Goal: Task Accomplishment & Management: Complete application form

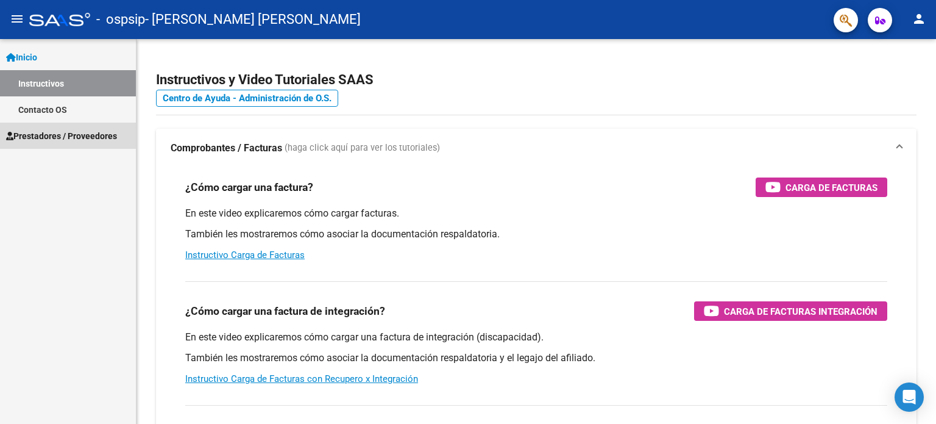
click at [93, 136] on span "Prestadores / Proveedores" at bounding box center [61, 135] width 111 height 13
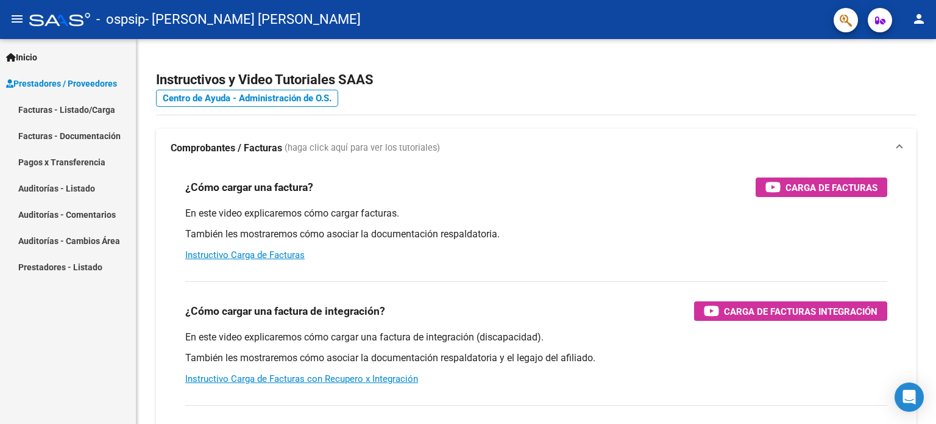
click at [109, 105] on link "Facturas - Listado/Carga" at bounding box center [68, 109] width 136 height 26
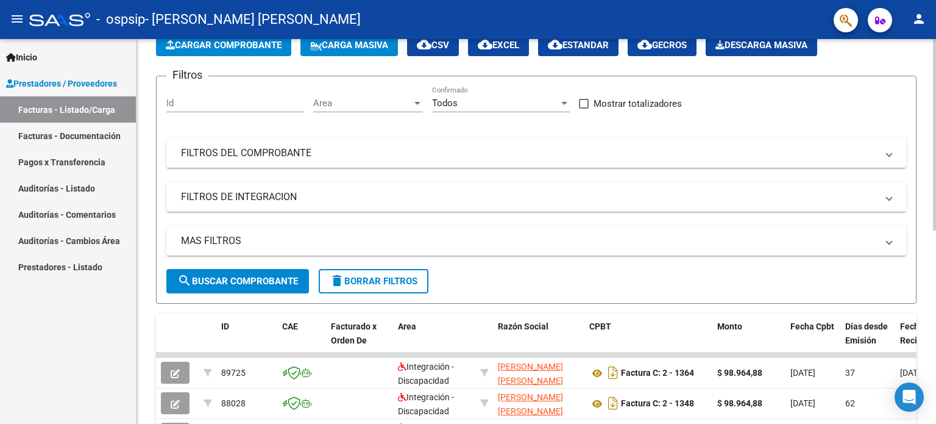
scroll to position [313, 0]
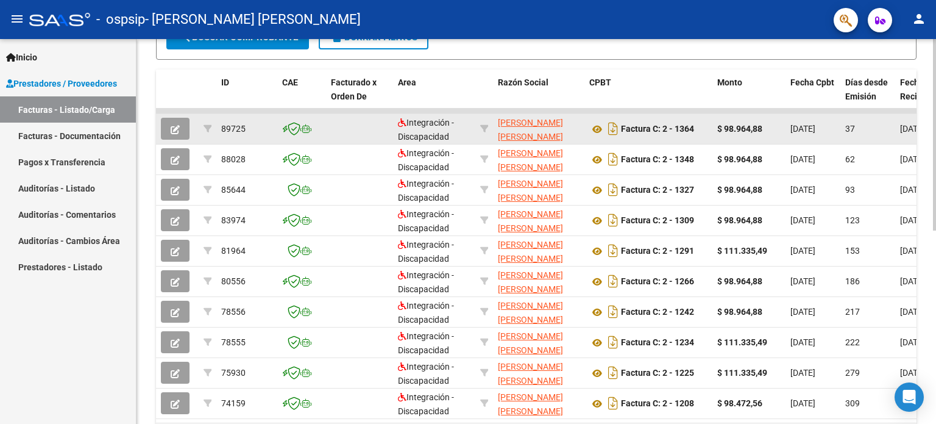
click at [183, 121] on button "button" at bounding box center [175, 129] width 29 height 22
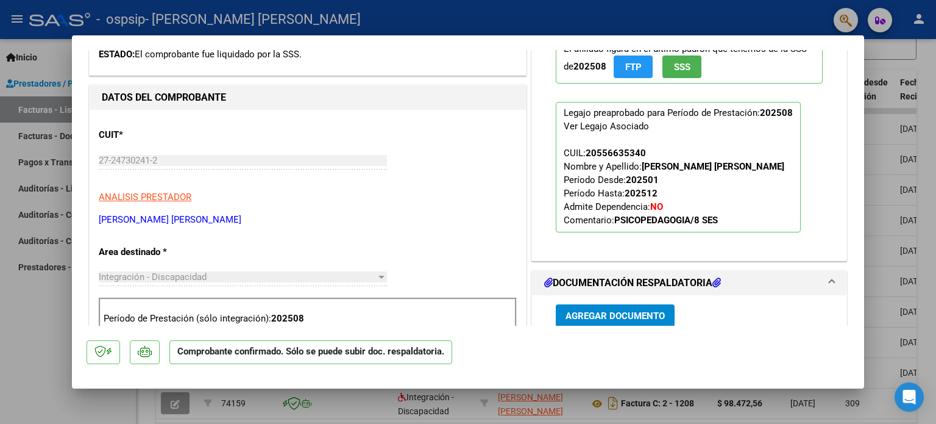
scroll to position [488, 0]
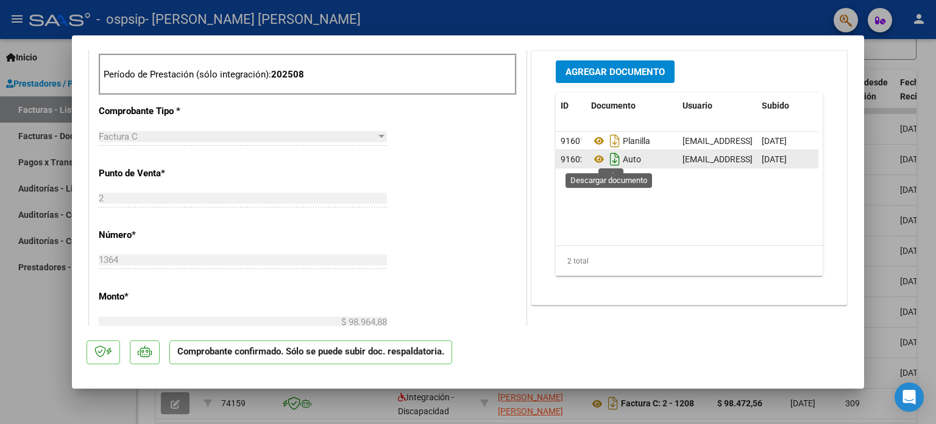
click at [612, 158] on icon "Descargar documento" at bounding box center [615, 159] width 16 height 20
click at [27, 379] on div at bounding box center [468, 212] width 936 height 424
type input "$ 0,00"
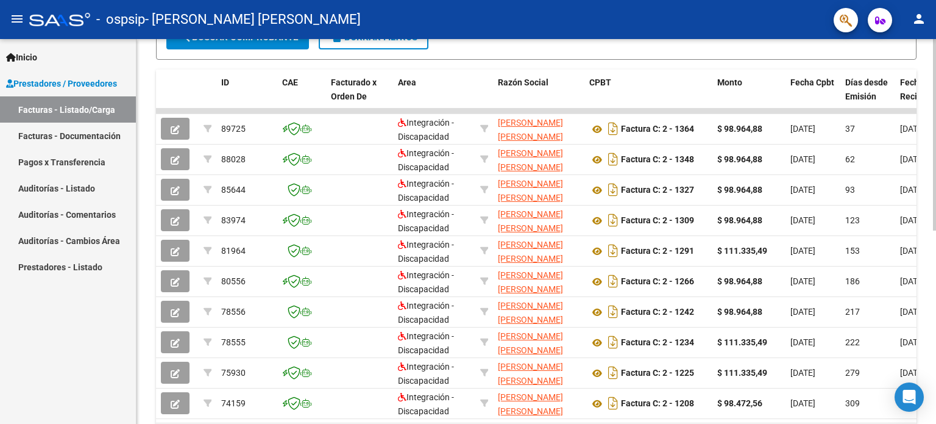
scroll to position [0, 0]
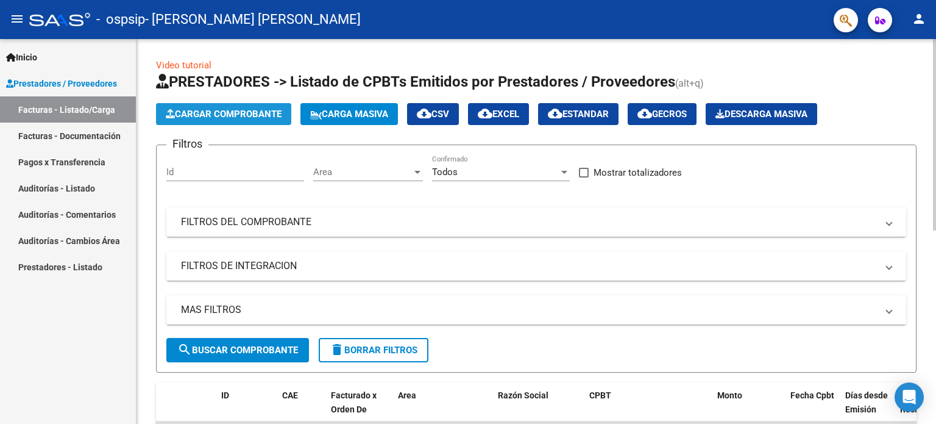
click at [229, 112] on span "Cargar Comprobante" at bounding box center [224, 114] width 116 height 11
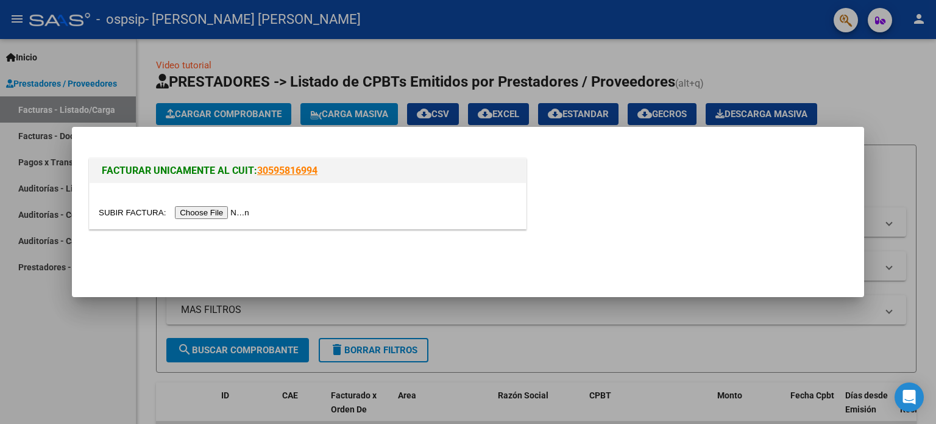
click at [232, 217] on input "file" at bounding box center [176, 212] width 154 height 13
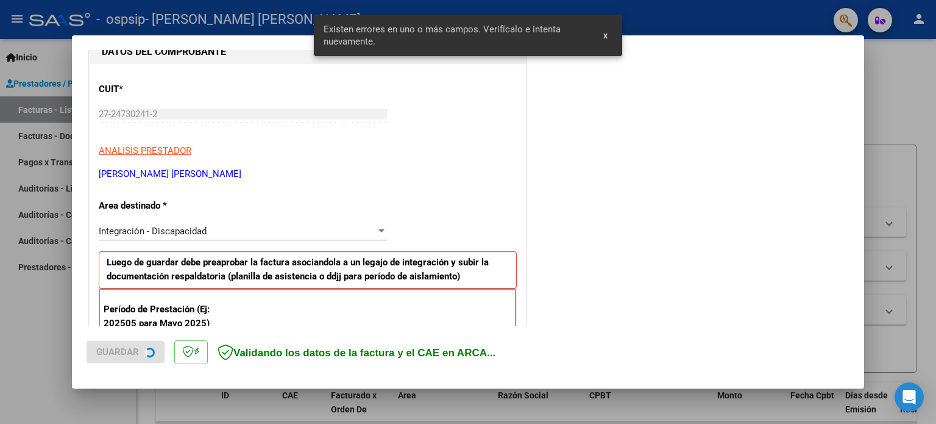
scroll to position [263, 0]
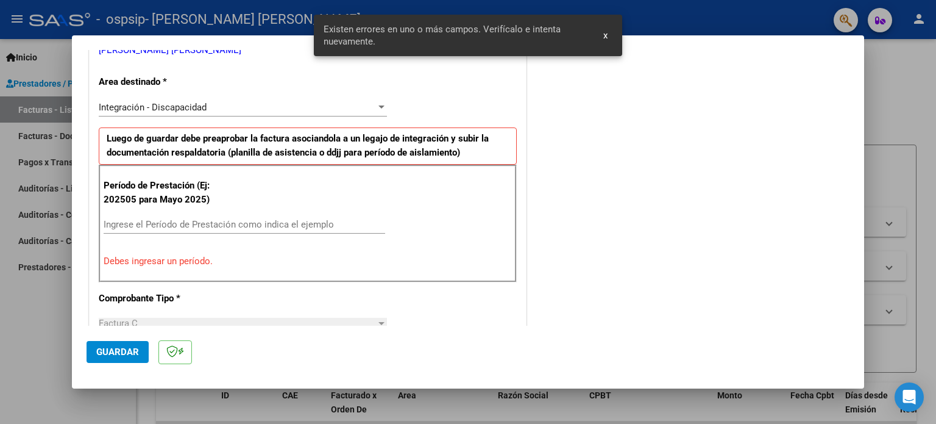
click at [263, 219] on input "Ingrese el Período de Prestación como indica el ejemplo" at bounding box center [245, 224] width 282 height 11
click at [261, 226] on input "Ingrese el Período de Prestación como indica el ejemplo" at bounding box center [245, 224] width 282 height 11
click at [262, 226] on input "Ingrese el Período de Prestación como indica el ejemplo" at bounding box center [245, 224] width 282 height 11
click at [268, 192] on div "Período de Prestación (Ej: 202505 para [DATE]) Ingrese el Período de Prestación…" at bounding box center [308, 223] width 418 height 117
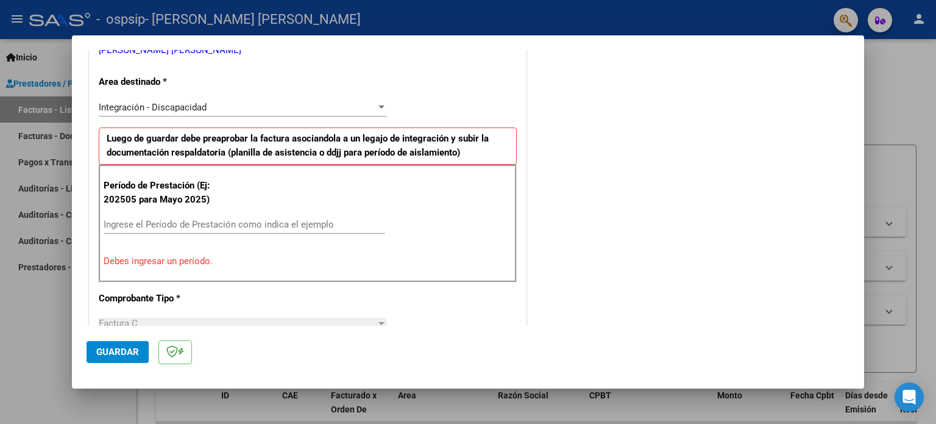
click at [267, 225] on input "Ingrese el Período de Prestación como indica el ejemplo" at bounding box center [245, 224] width 282 height 11
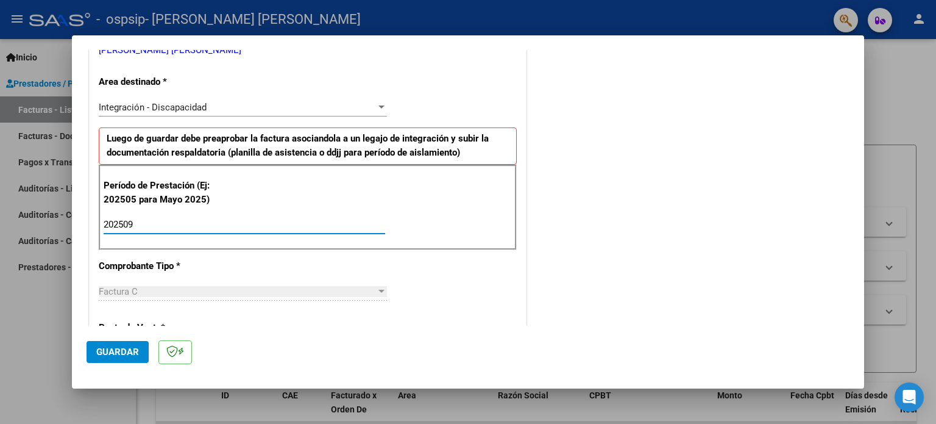
type input "202509"
click at [126, 359] on button "Guardar" at bounding box center [118, 352] width 62 height 22
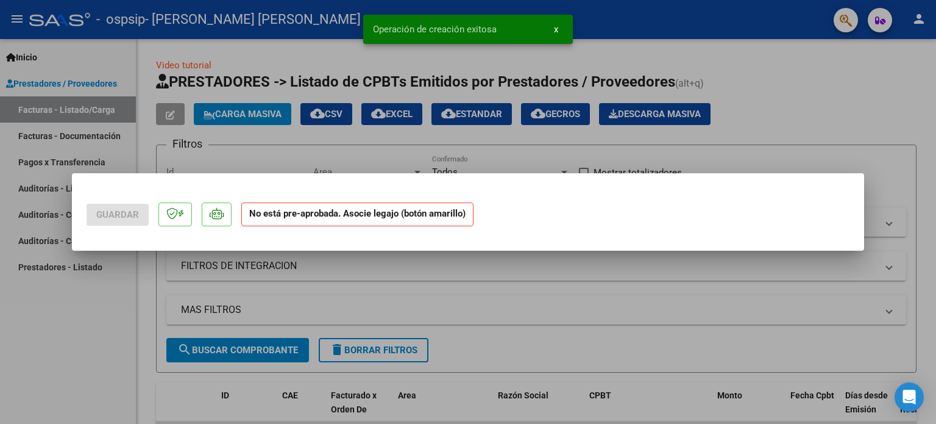
scroll to position [0, 0]
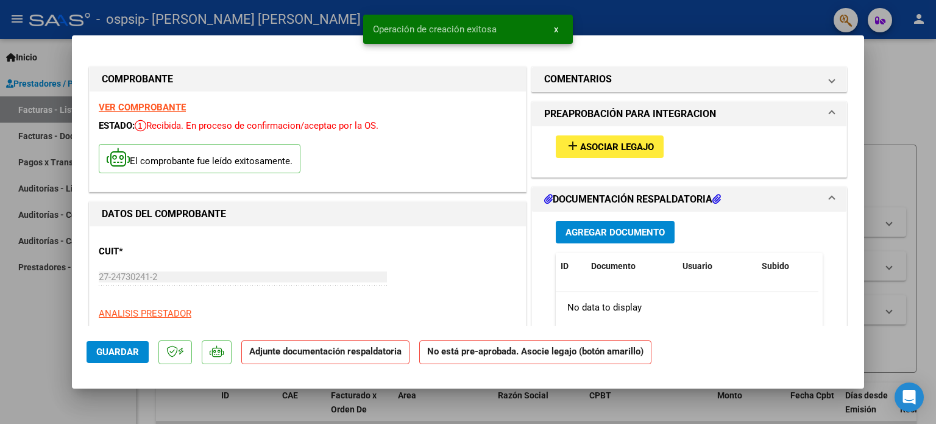
click at [607, 144] on span "Asociar Legajo" at bounding box center [617, 146] width 74 height 11
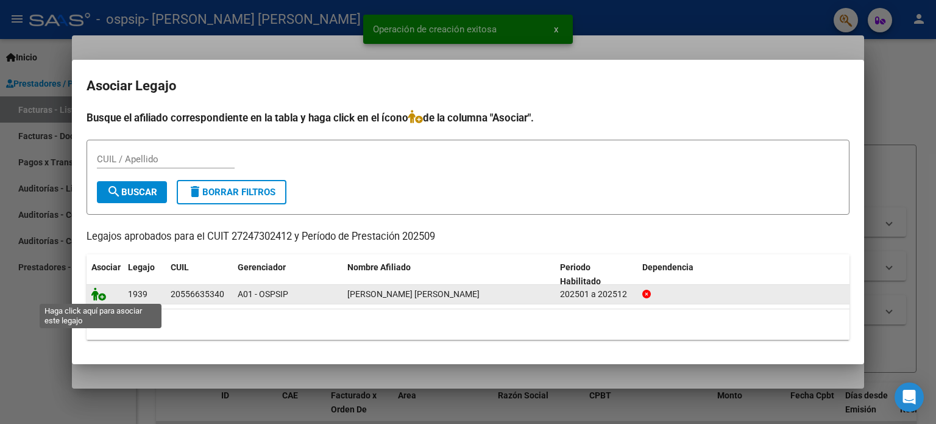
click at [95, 293] on icon at bounding box center [98, 293] width 15 height 13
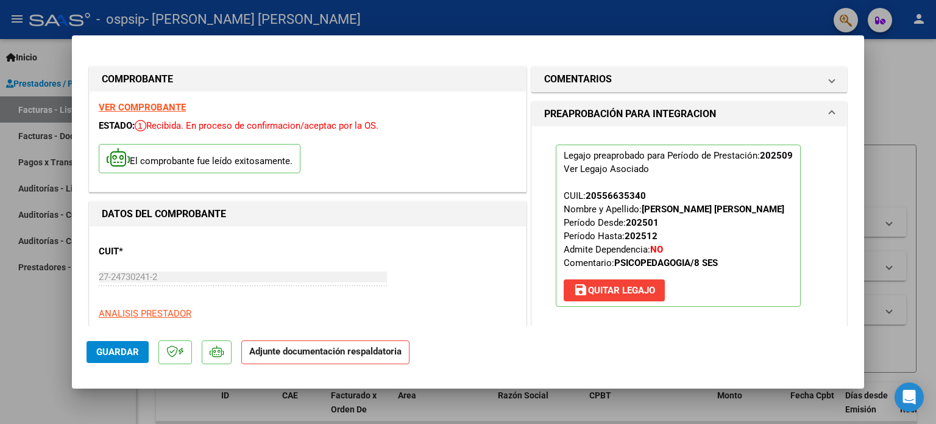
scroll to position [244, 0]
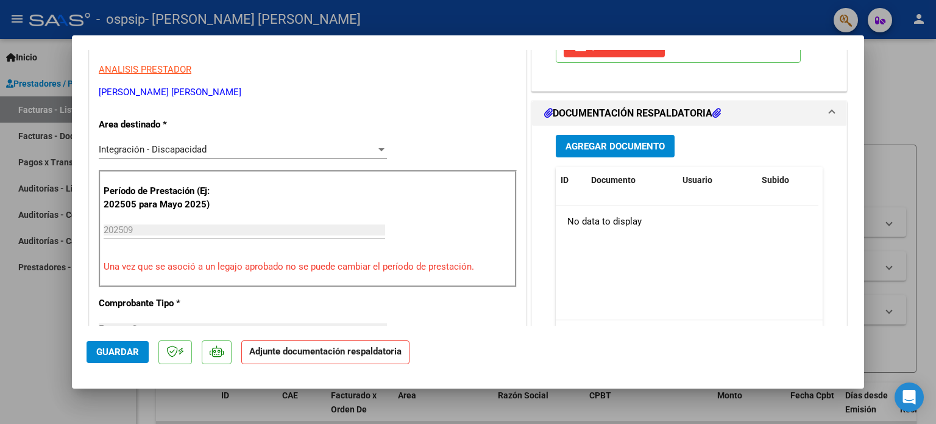
click at [591, 144] on span "Agregar Documento" at bounding box center [615, 146] width 99 height 11
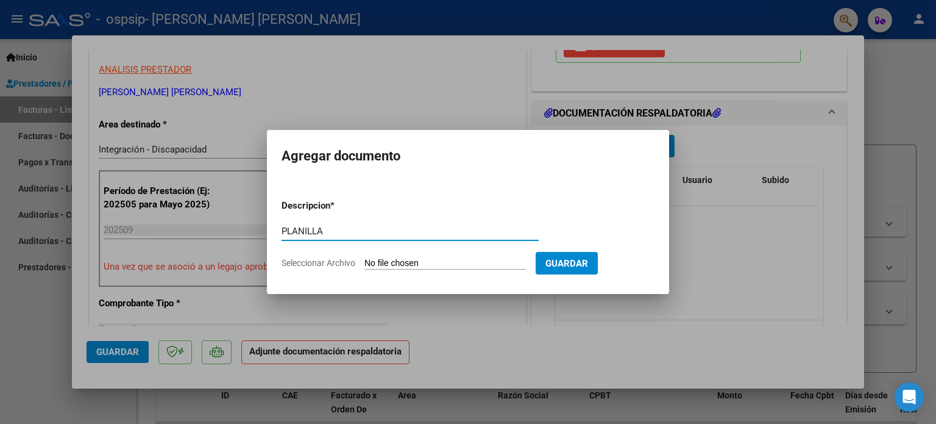
type input "PLANILLA"
click at [380, 268] on input "Seleccionar Archivo" at bounding box center [446, 264] width 162 height 12
type input "C:\fakepath\MatíasGallardoaaSEPTIEMBRE2025.pdf"
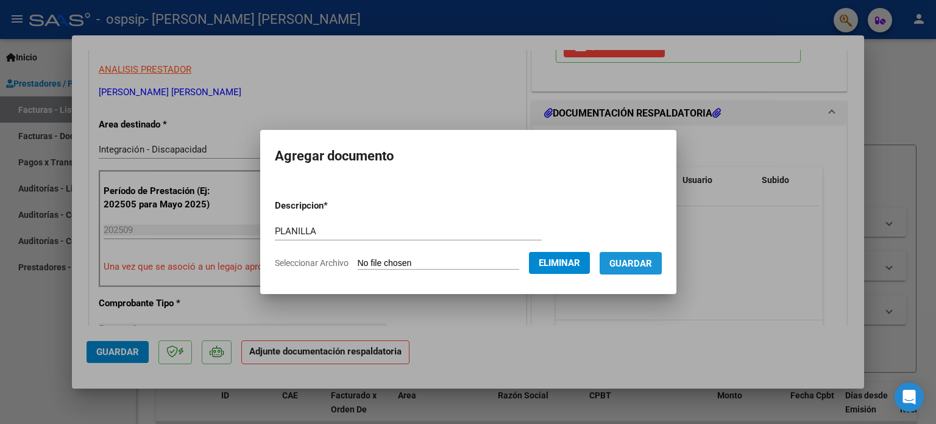
click at [633, 270] on button "Guardar" at bounding box center [631, 263] width 62 height 23
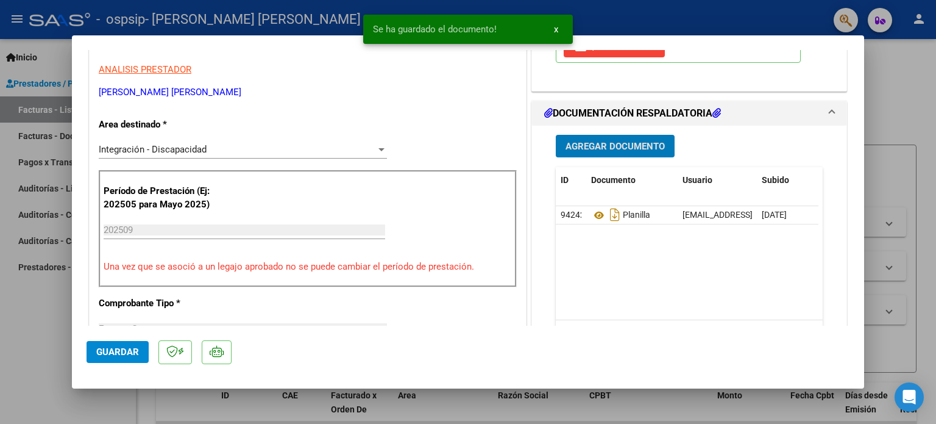
click at [586, 130] on div "Agregar Documento ID Documento Usuario Subido Acción 94242 Planilla [EMAIL_ADDR…" at bounding box center [689, 247] width 285 height 243
click at [586, 143] on span "Agregar Documento" at bounding box center [615, 146] width 99 height 11
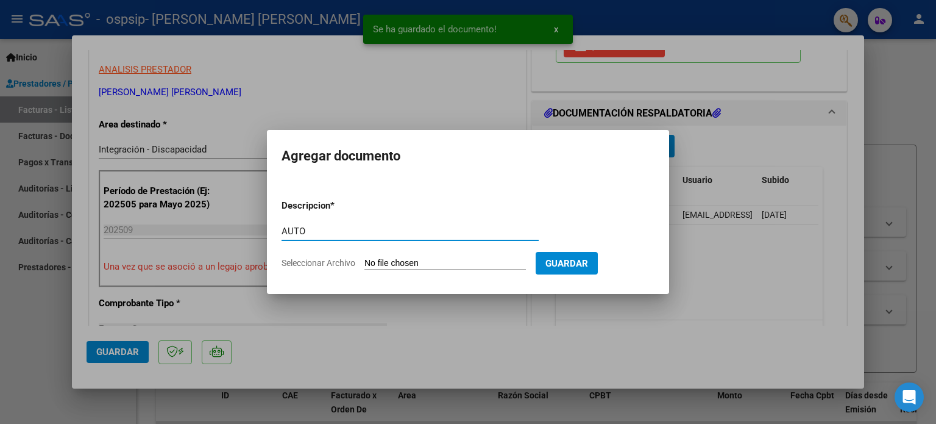
type input "AUTO"
click at [428, 260] on input "Seleccionar Archivo" at bounding box center [446, 264] width 162 height 12
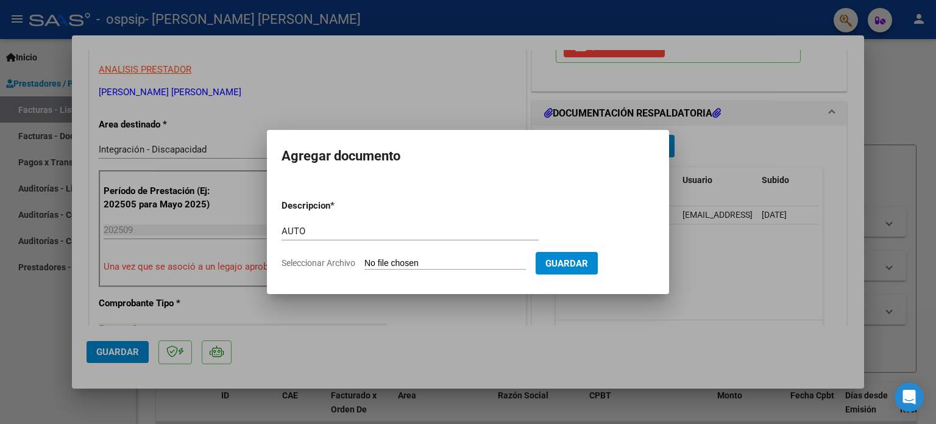
type input "C:\fakepath\27247302412-FACTURA_C-2-1364-ANEXO-AUTO.pdf"
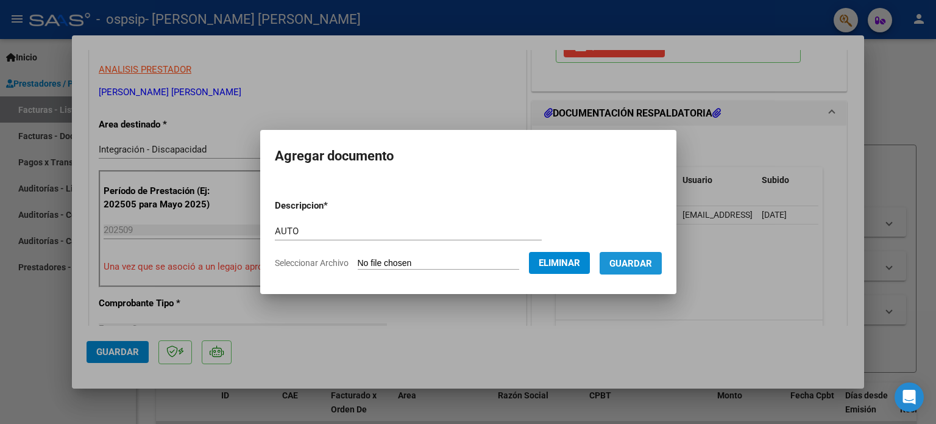
click at [640, 260] on span "Guardar" at bounding box center [631, 263] width 43 height 11
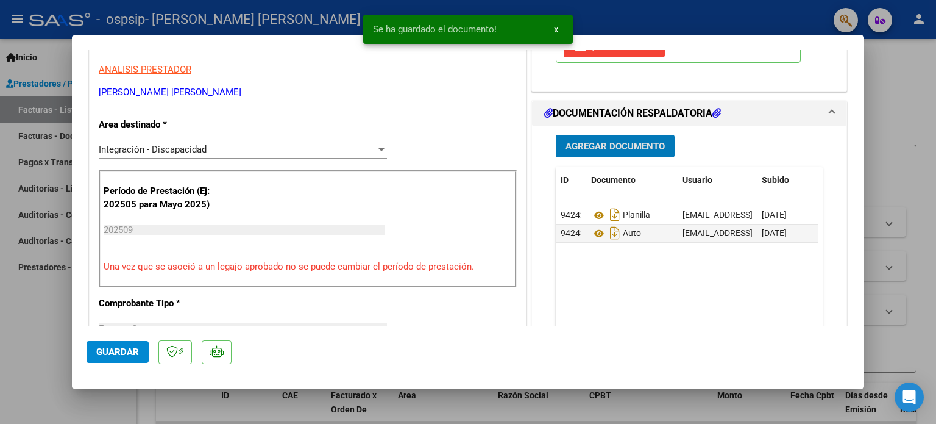
click at [115, 344] on button "Guardar" at bounding box center [118, 352] width 62 height 22
click at [51, 329] on div at bounding box center [468, 212] width 936 height 424
